Goal: Information Seeking & Learning: Learn about a topic

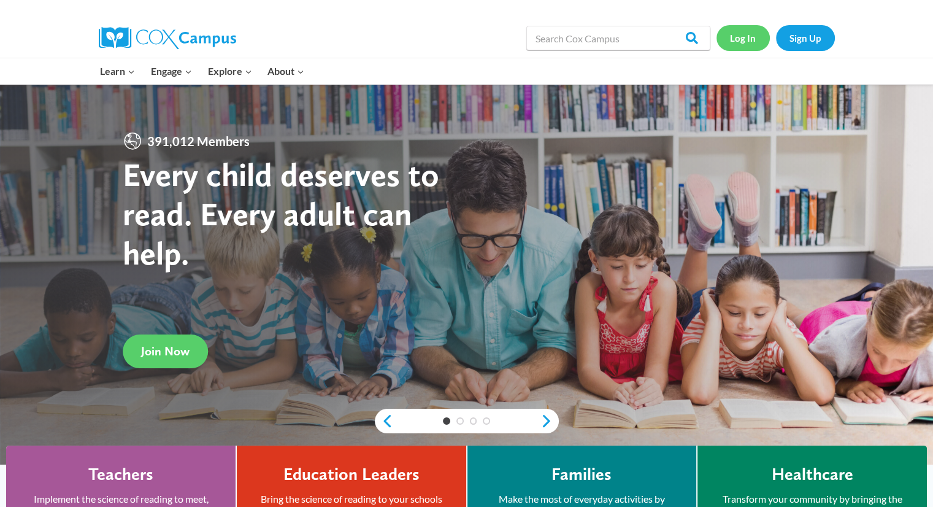
click at [749, 45] on link "Log In" at bounding box center [742, 37] width 53 height 25
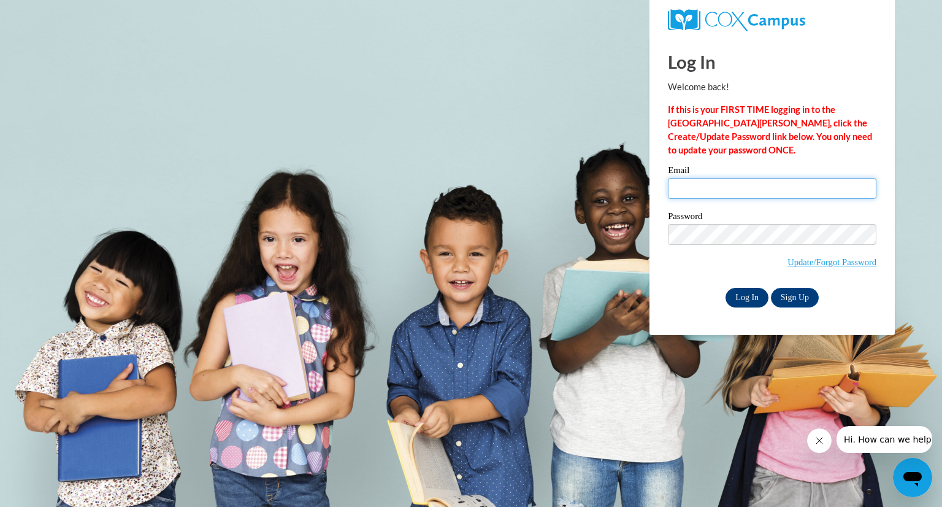
type input "be.me1975@yahoo.com"
click at [739, 298] on input "Log In" at bounding box center [747, 298] width 43 height 20
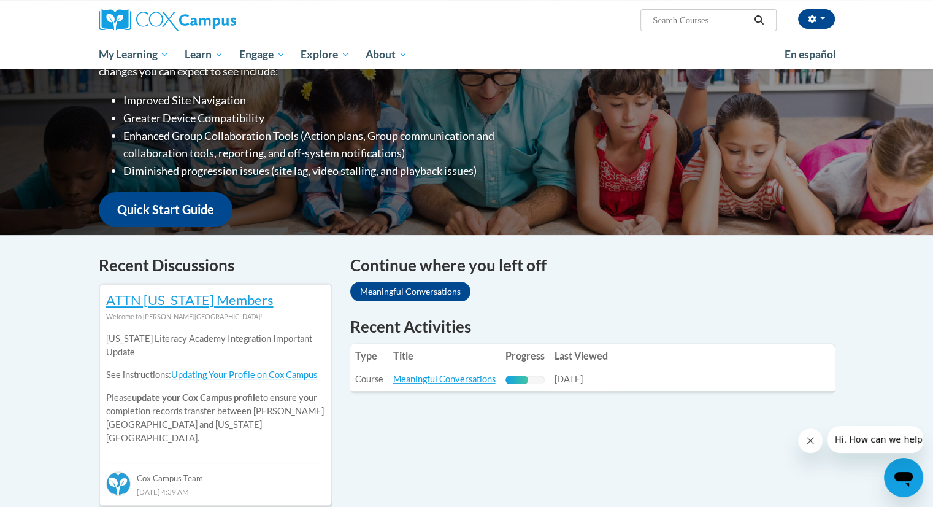
scroll to position [198, 0]
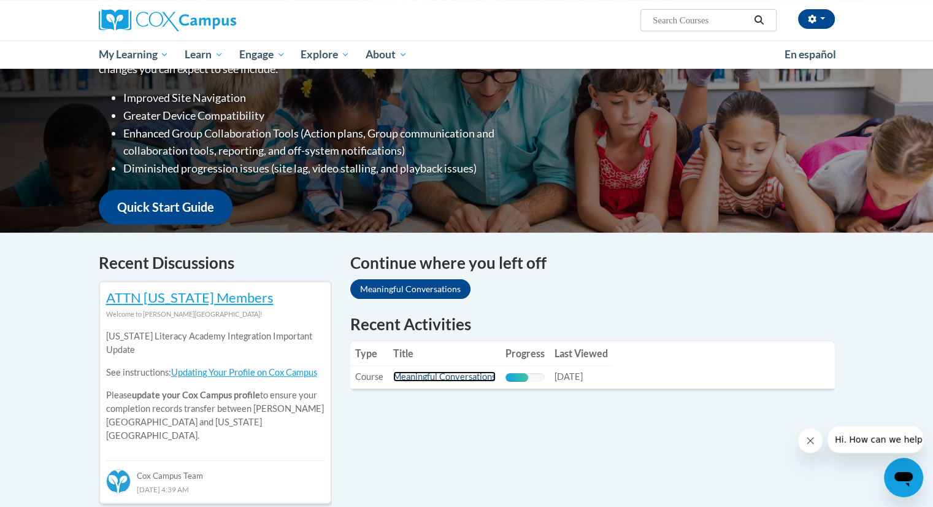
click at [416, 375] on link "Meaningful Conversations" at bounding box center [444, 376] width 102 height 10
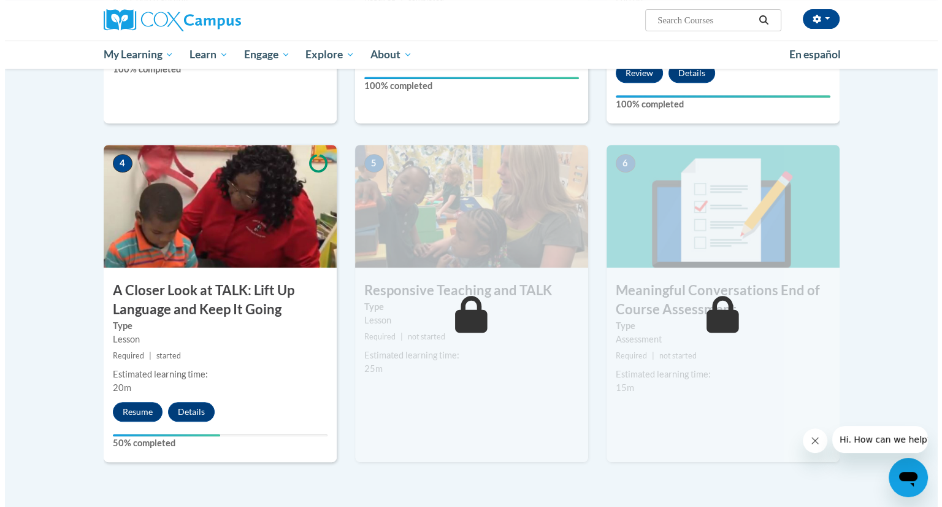
scroll to position [534, 0]
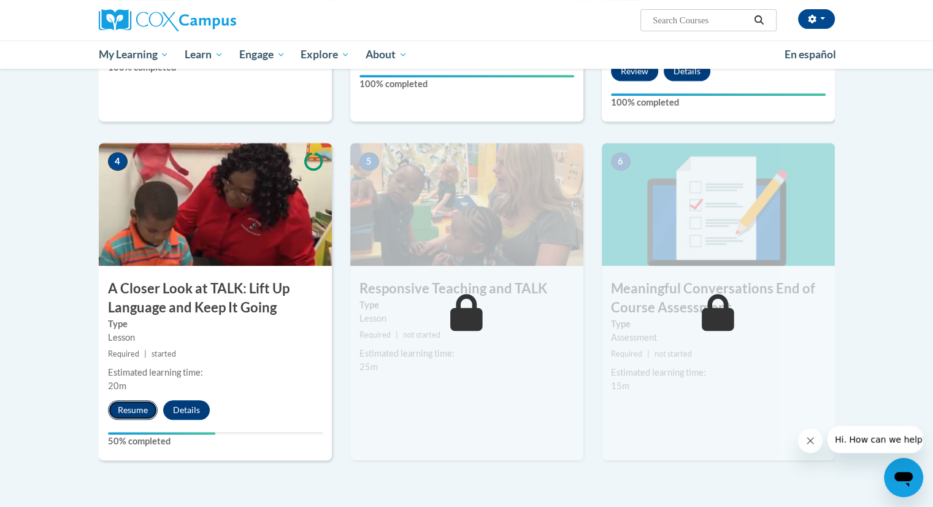
click at [132, 403] on button "Resume" at bounding box center [133, 410] width 50 height 20
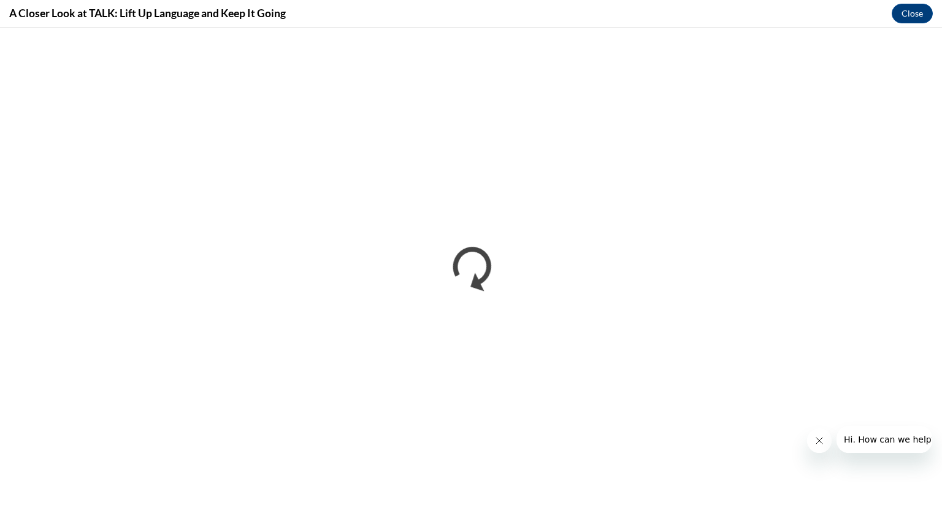
scroll to position [0, 0]
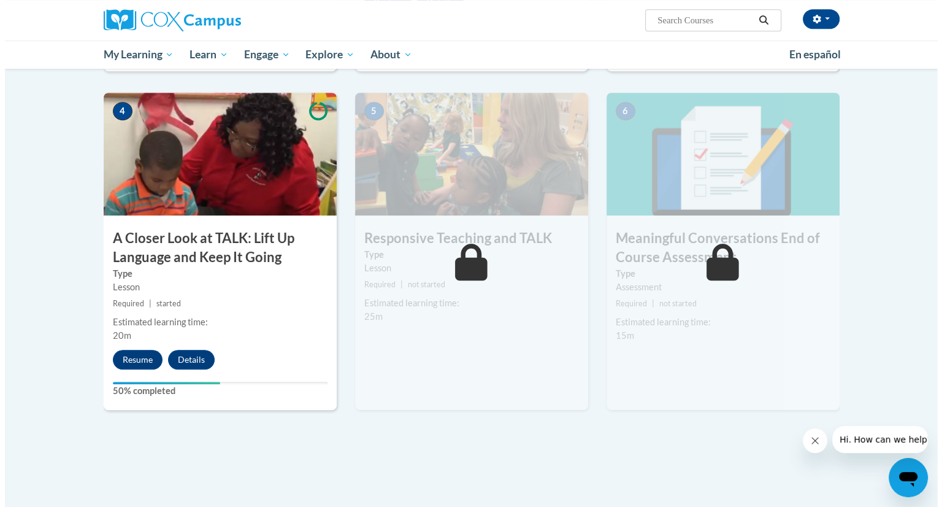
scroll to position [588, 0]
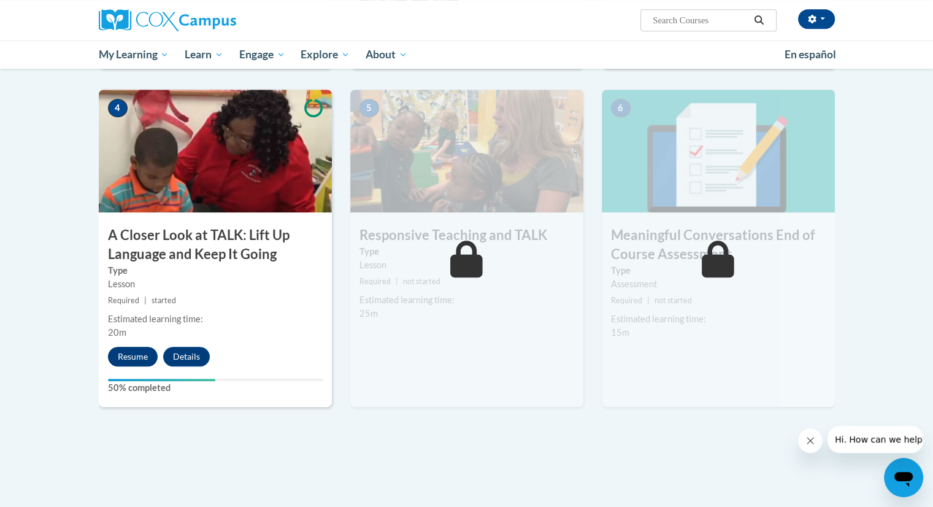
click at [124, 353] on button "Resume" at bounding box center [133, 357] width 50 height 20
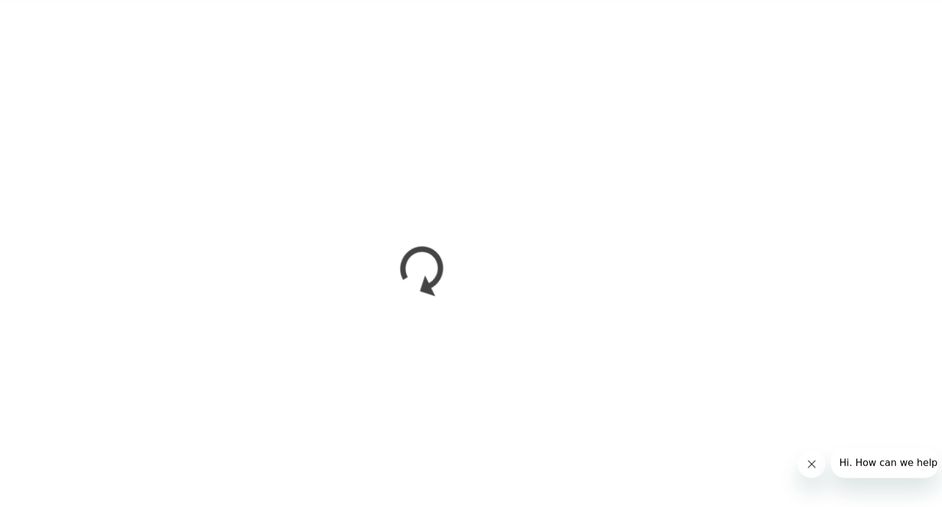
scroll to position [586, 0]
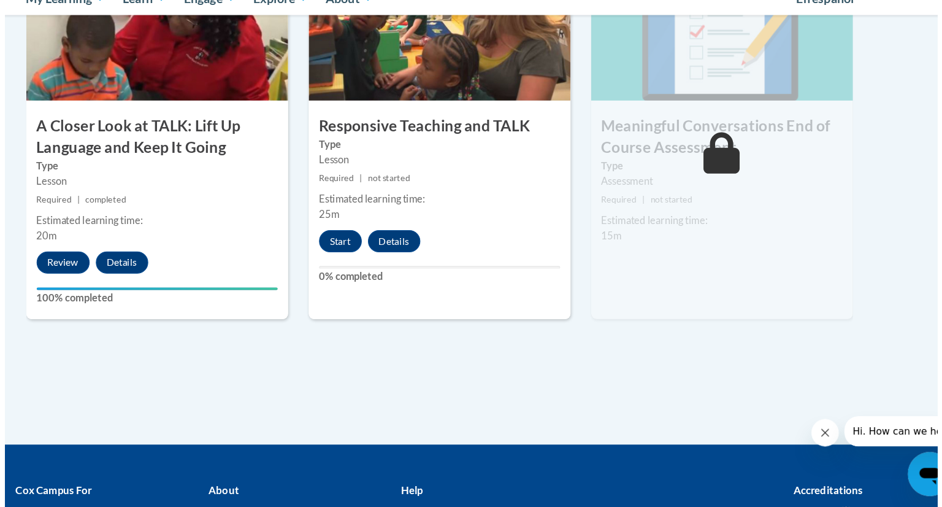
scroll to position [656, 0]
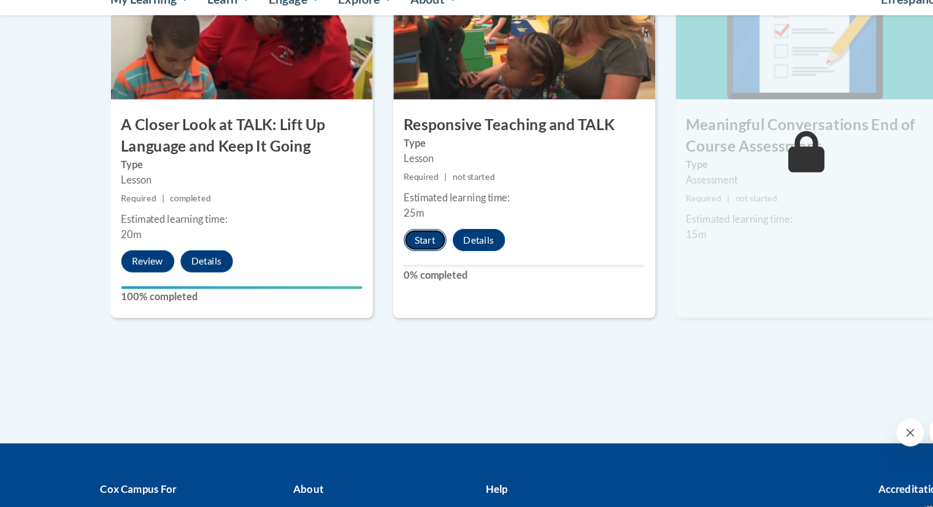
click at [380, 274] on button "Start" at bounding box center [378, 269] width 38 height 20
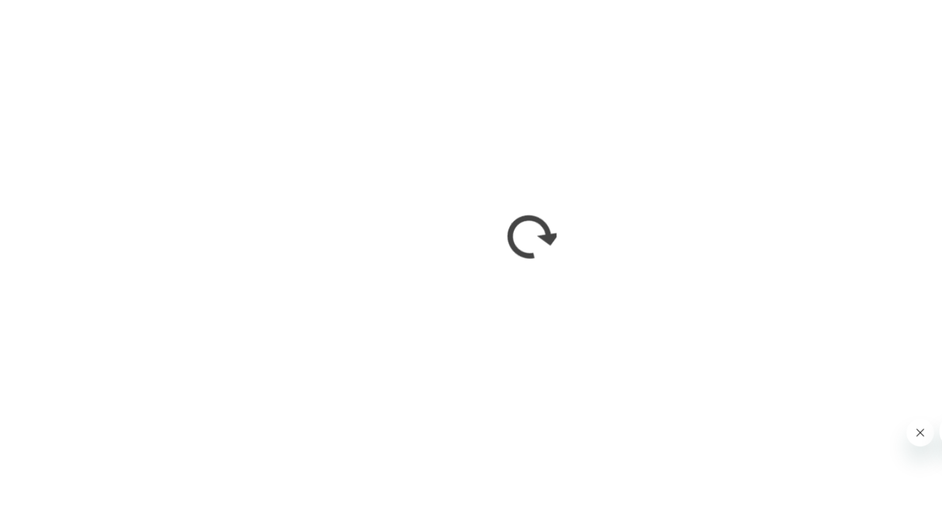
scroll to position [0, 0]
